Goal: Entertainment & Leisure: Consume media (video, audio)

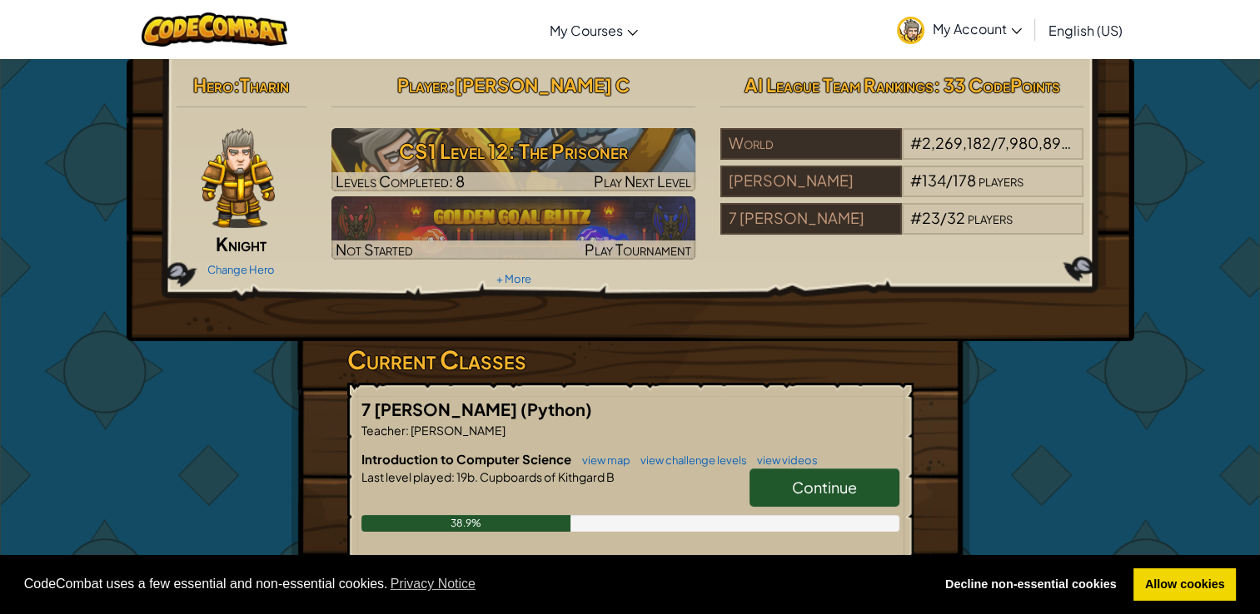
click at [783, 491] on link "Continue" at bounding box center [824, 488] width 150 height 38
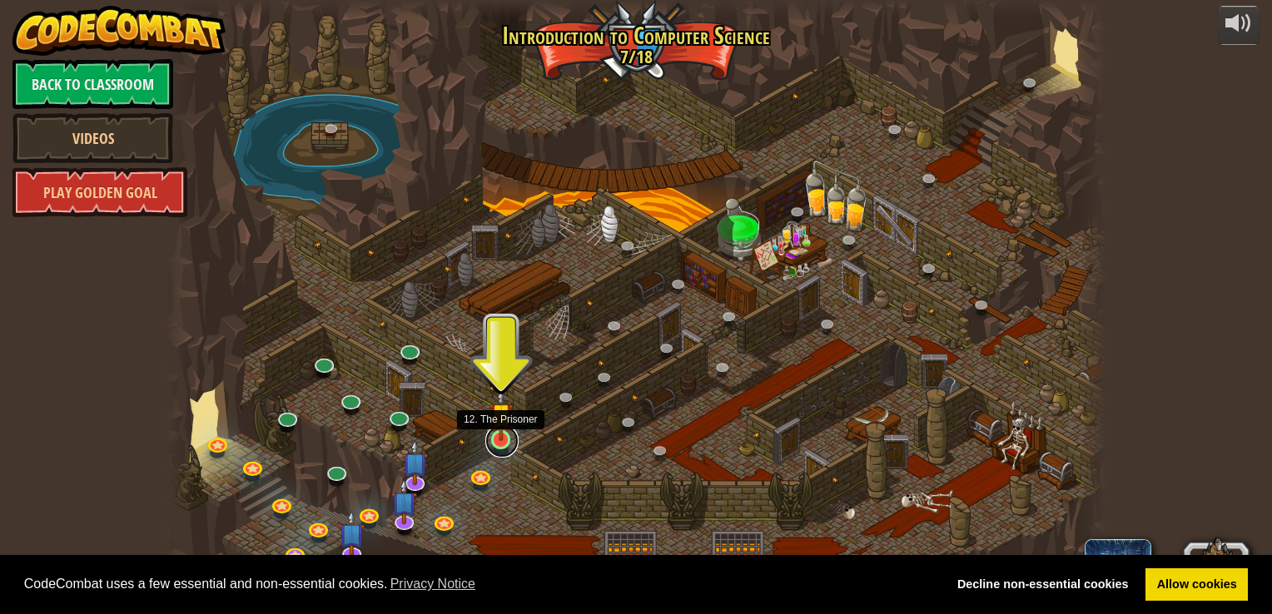
click at [500, 444] on link at bounding box center [501, 441] width 33 height 33
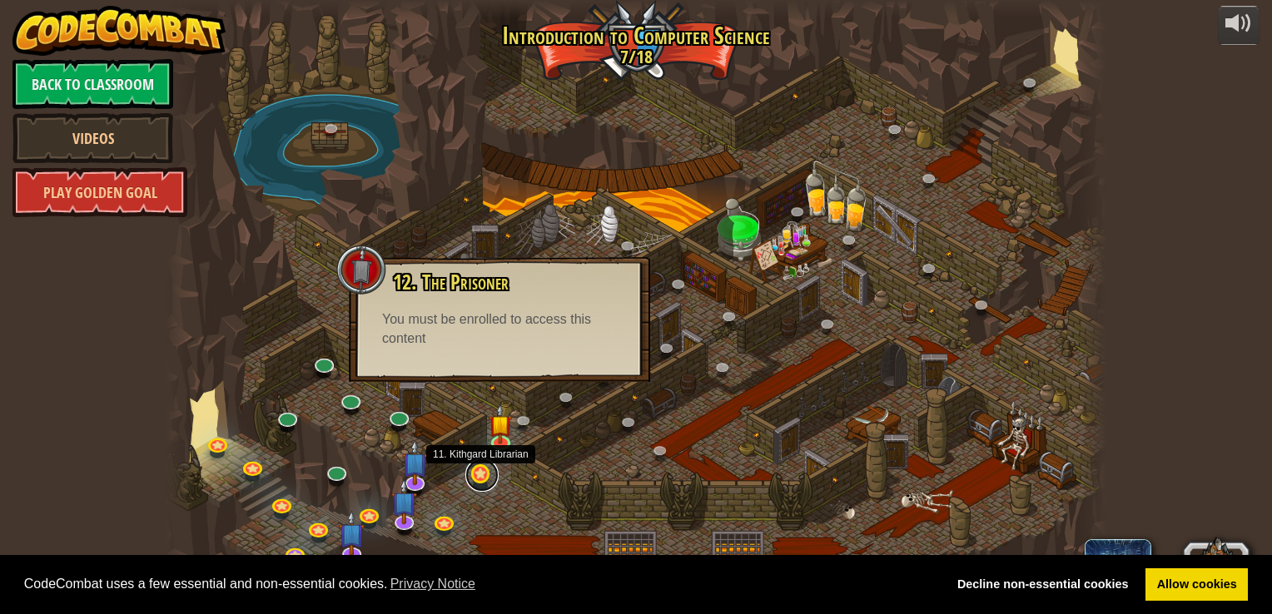
click at [481, 479] on link at bounding box center [481, 475] width 33 height 33
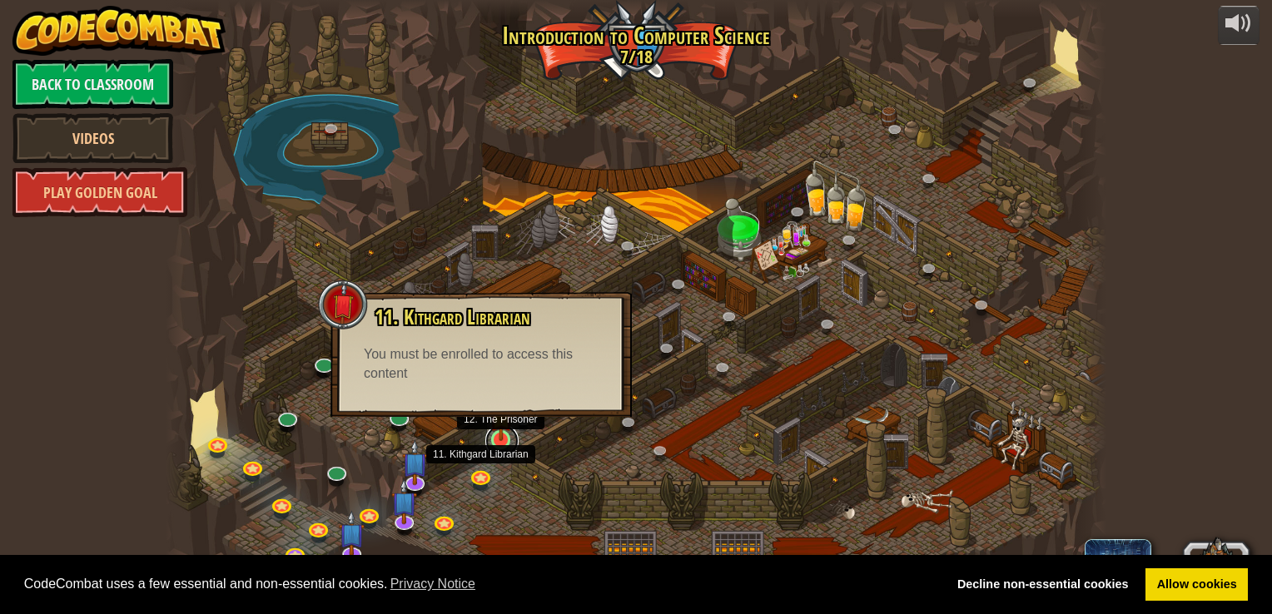
click at [497, 445] on link at bounding box center [501, 441] width 33 height 33
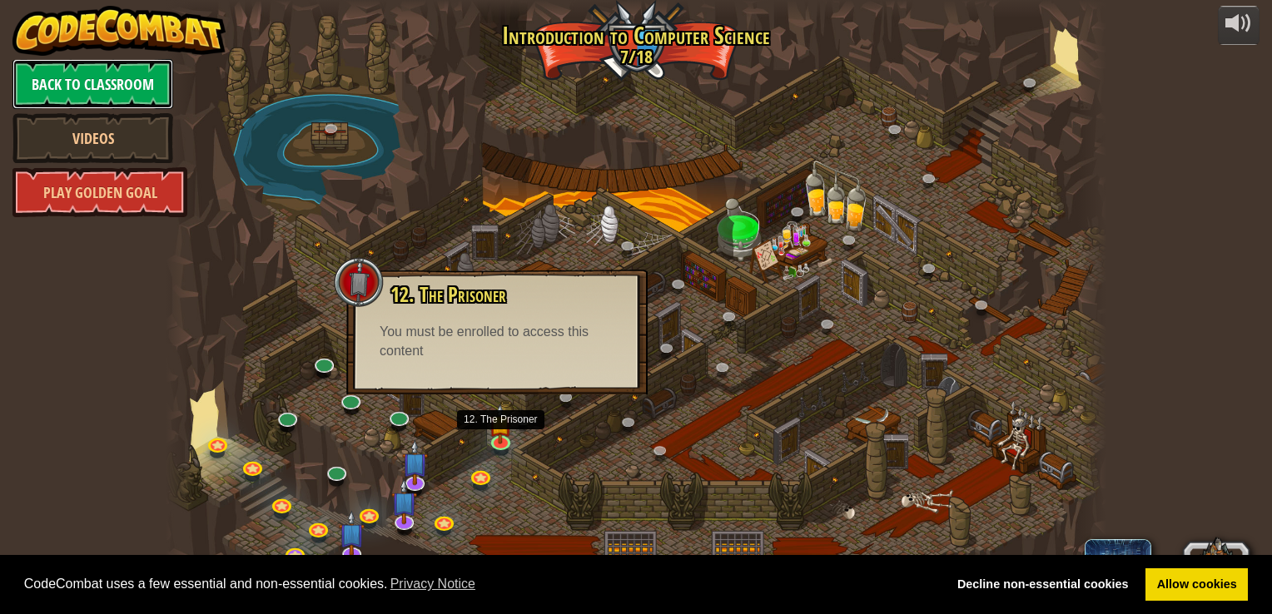
click at [127, 90] on link "Back to Classroom" at bounding box center [92, 84] width 161 height 50
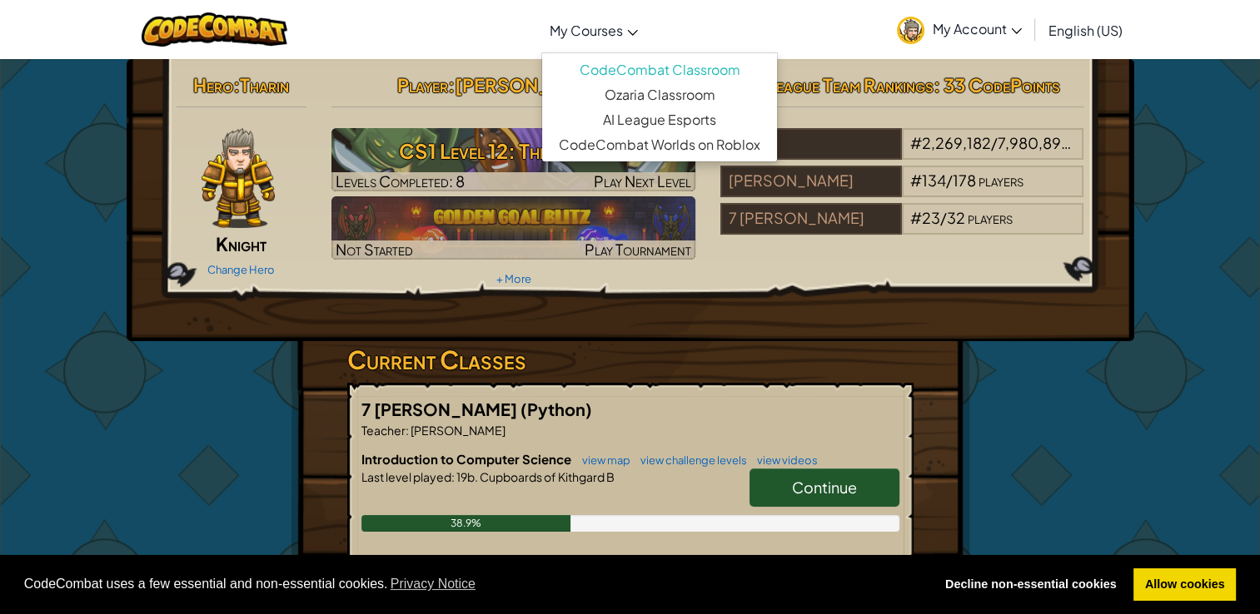
click at [593, 29] on span "My Courses" at bounding box center [586, 30] width 73 height 17
click at [607, 306] on div "Hero : Tharin Knight Change Hero Player : Prajwal C CS1 Level 12: The Prisoner …" at bounding box center [630, 200] width 1007 height 282
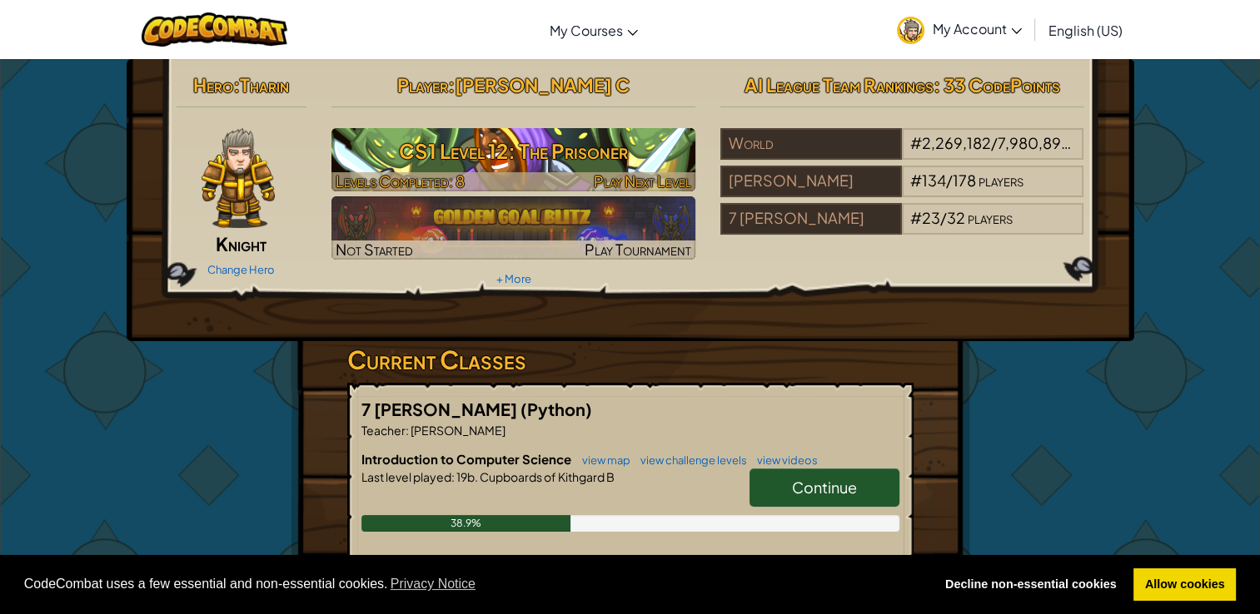
click at [533, 136] on h3 "CS1 Level 12: The Prisoner" at bounding box center [513, 150] width 364 height 37
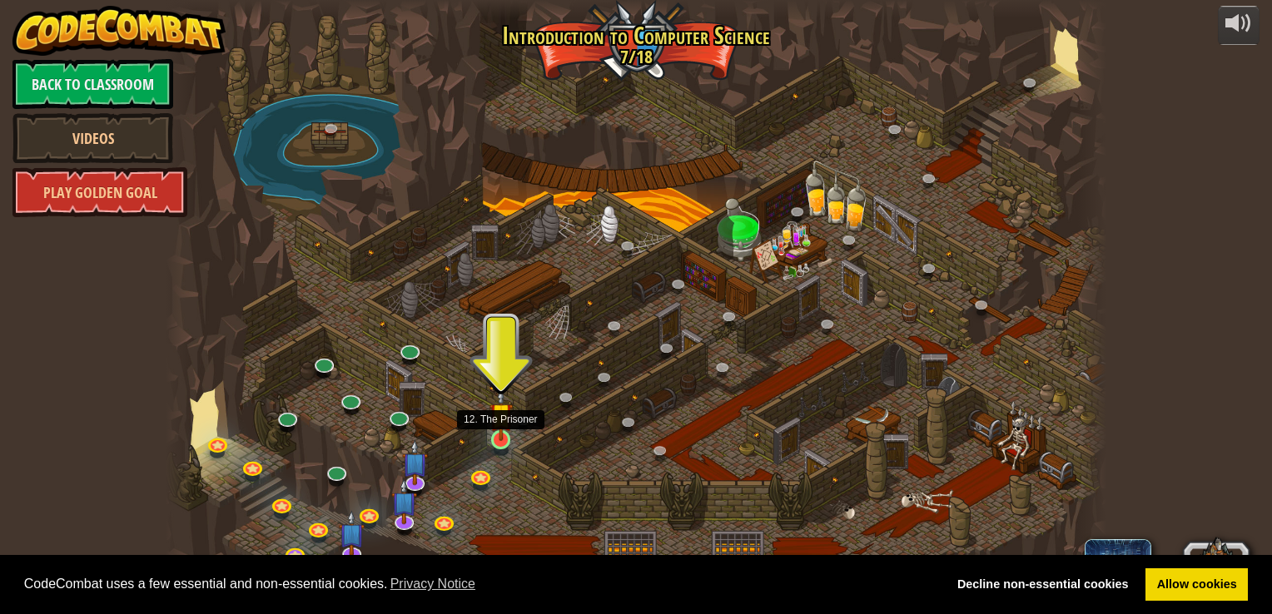
click at [495, 432] on img at bounding box center [501, 415] width 23 height 54
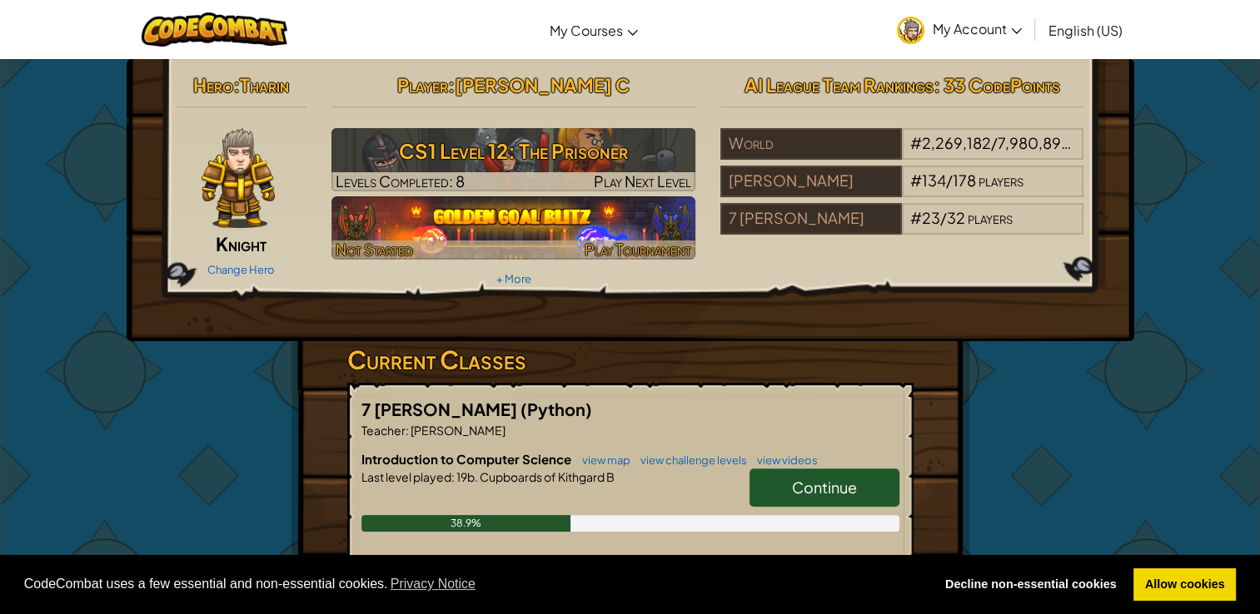
click at [501, 231] on img at bounding box center [513, 228] width 364 height 63
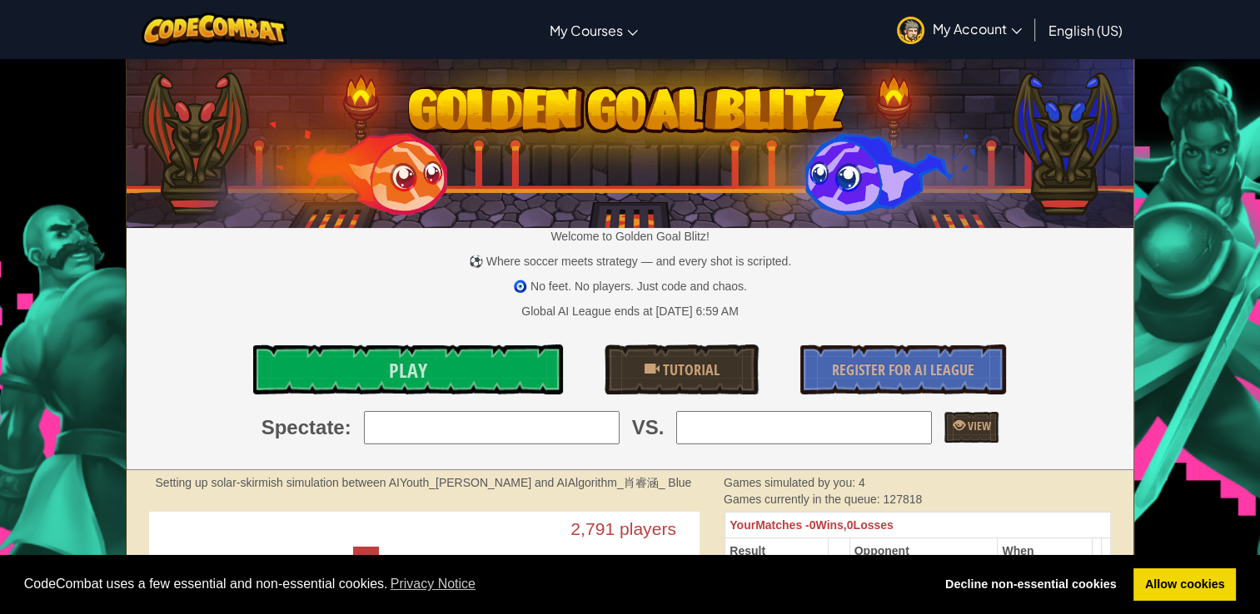
click at [535, 424] on input "search" at bounding box center [492, 427] width 256 height 33
type input "4: ITCC2025SA026"
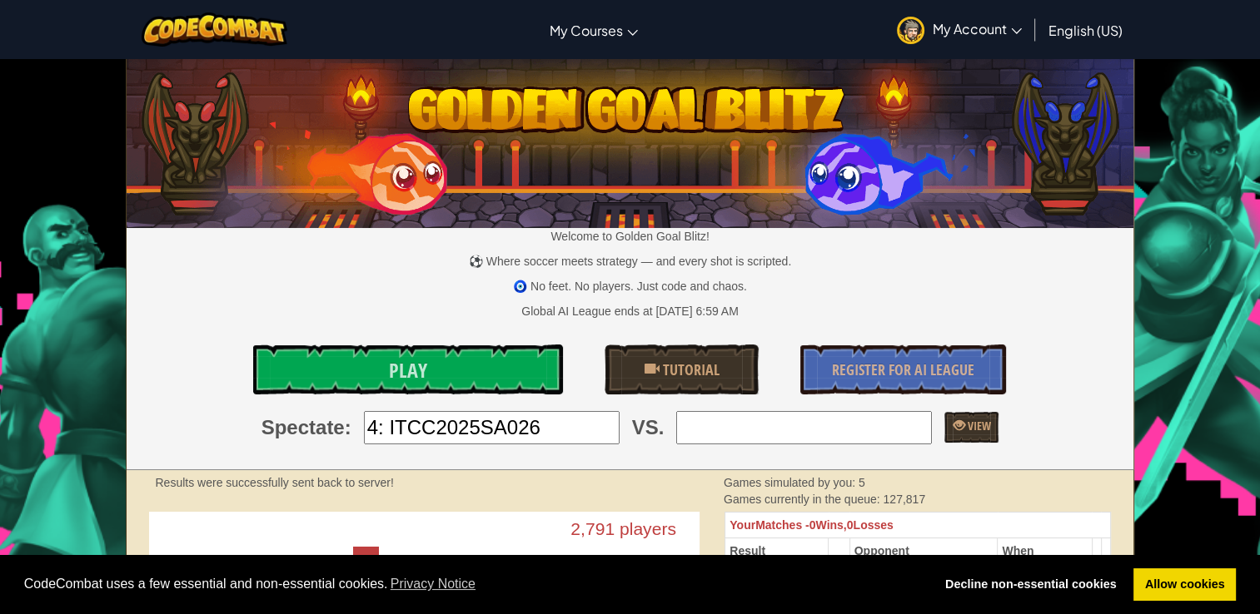
click at [903, 435] on input "search" at bounding box center [804, 427] width 256 height 33
click at [283, 444] on div "Spectate : 4: ITCC2025SA026 VS. View" at bounding box center [629, 427] width 1031 height 33
click at [463, 382] on link "Play" at bounding box center [408, 370] width 310 height 50
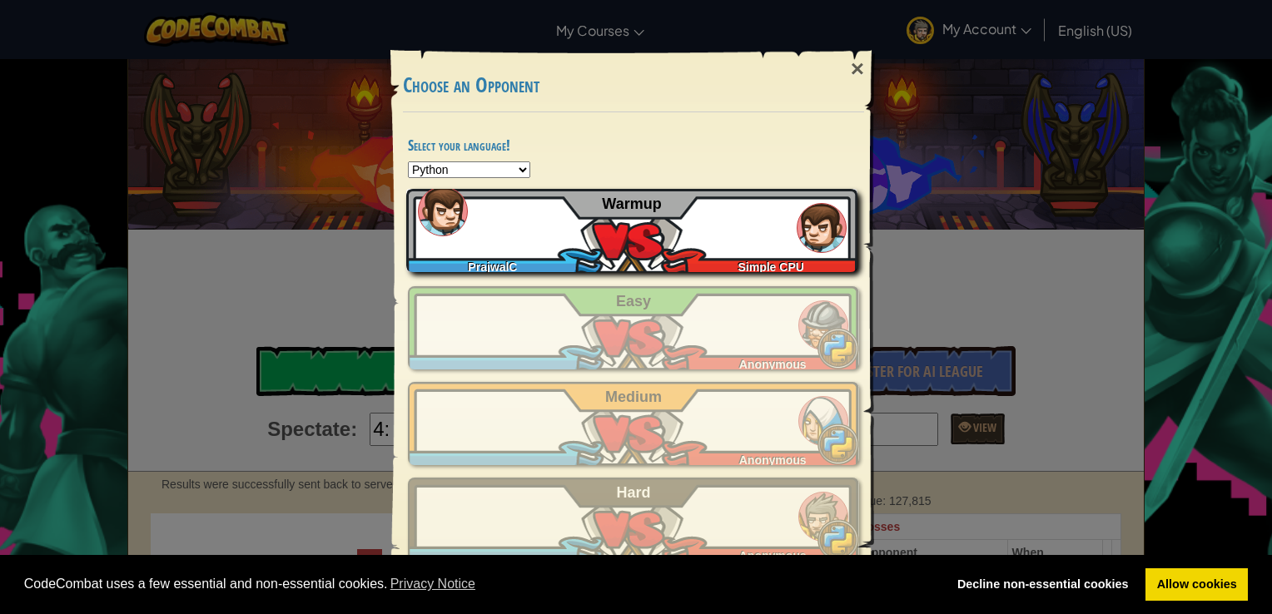
click at [668, 245] on div "PrajwalC Simple CPU Warmup" at bounding box center [631, 230] width 451 height 83
